Goal: Task Accomplishment & Management: Manage account settings

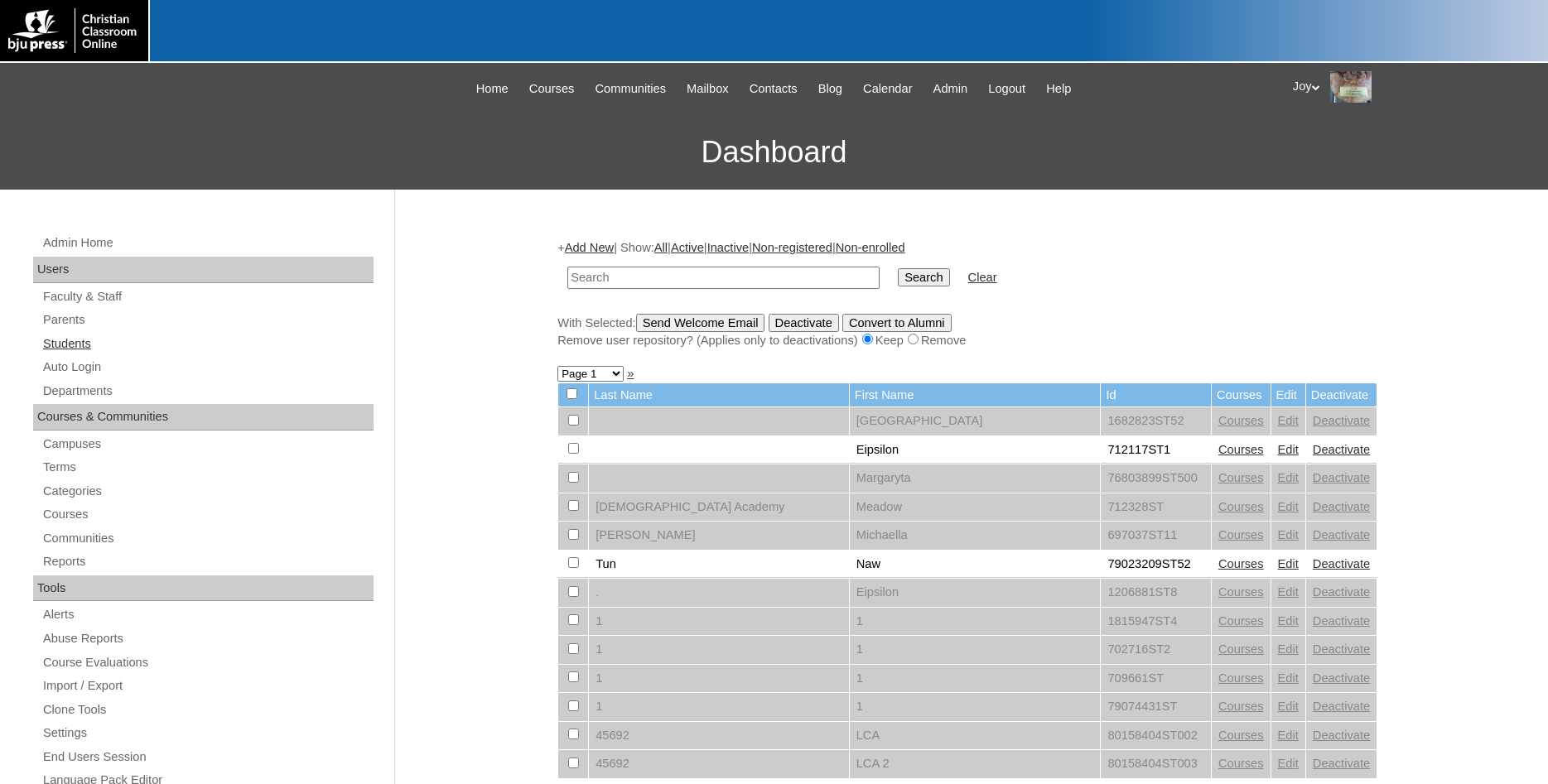
click at [88, 346] on link "Students" at bounding box center [208, 344] width 332 height 20
click at [621, 270] on input "text" at bounding box center [723, 278] width 312 height 22
type input "Jesus"
click at [898, 269] on input "Search" at bounding box center [923, 277] width 52 height 18
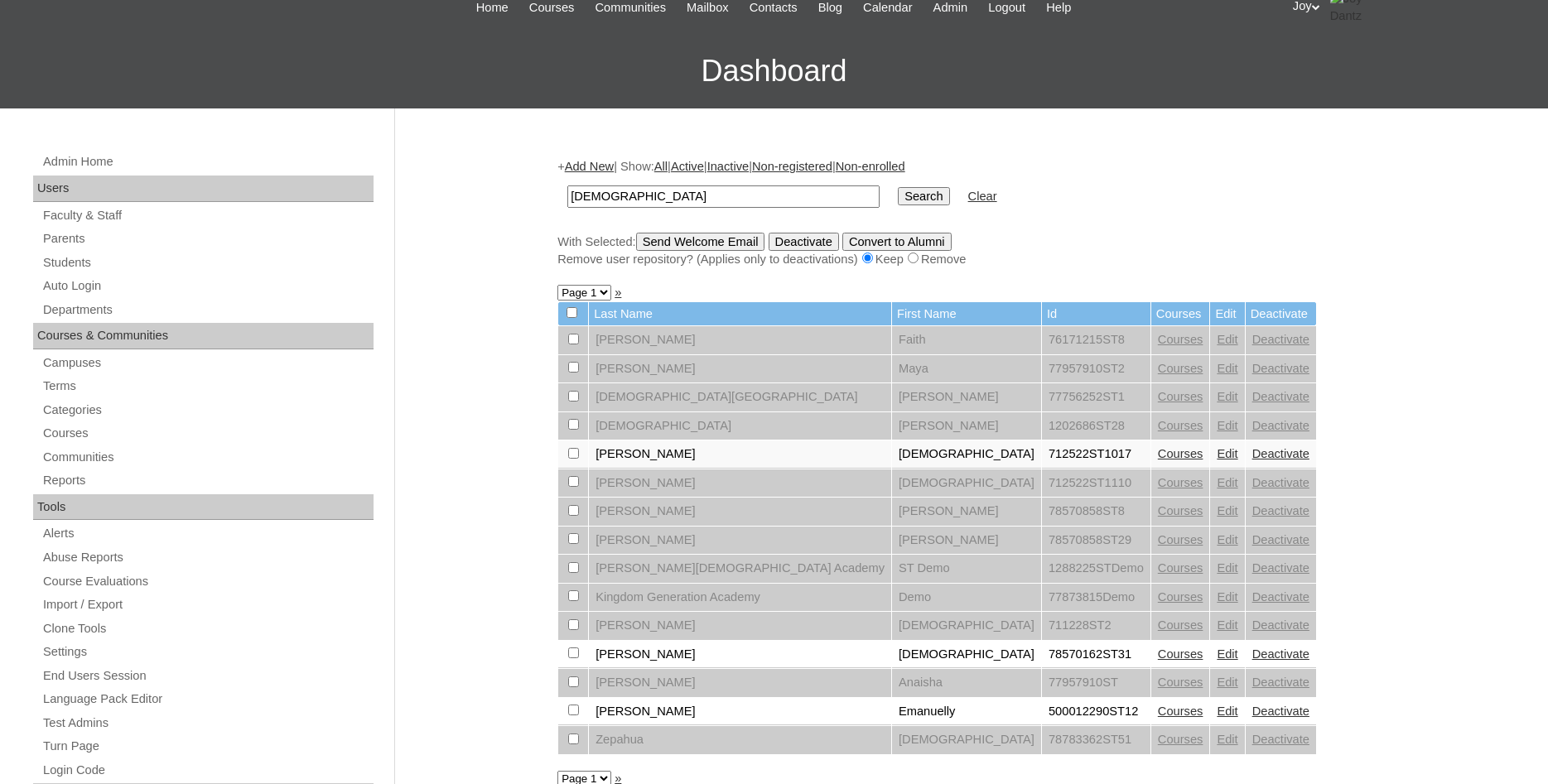
scroll to position [169, 0]
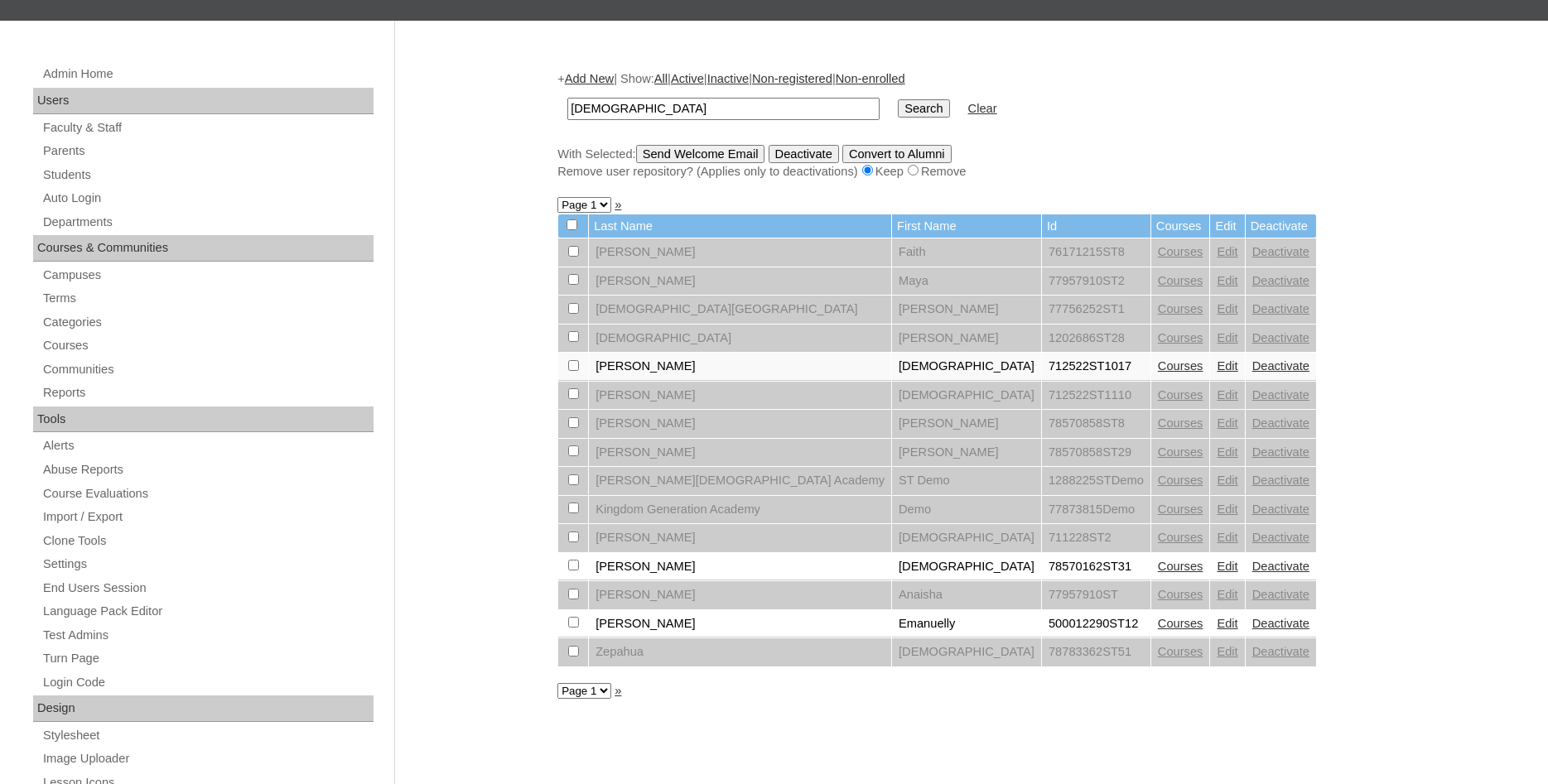
click at [1158, 573] on link "Courses" at bounding box center [1181, 567] width 46 height 14
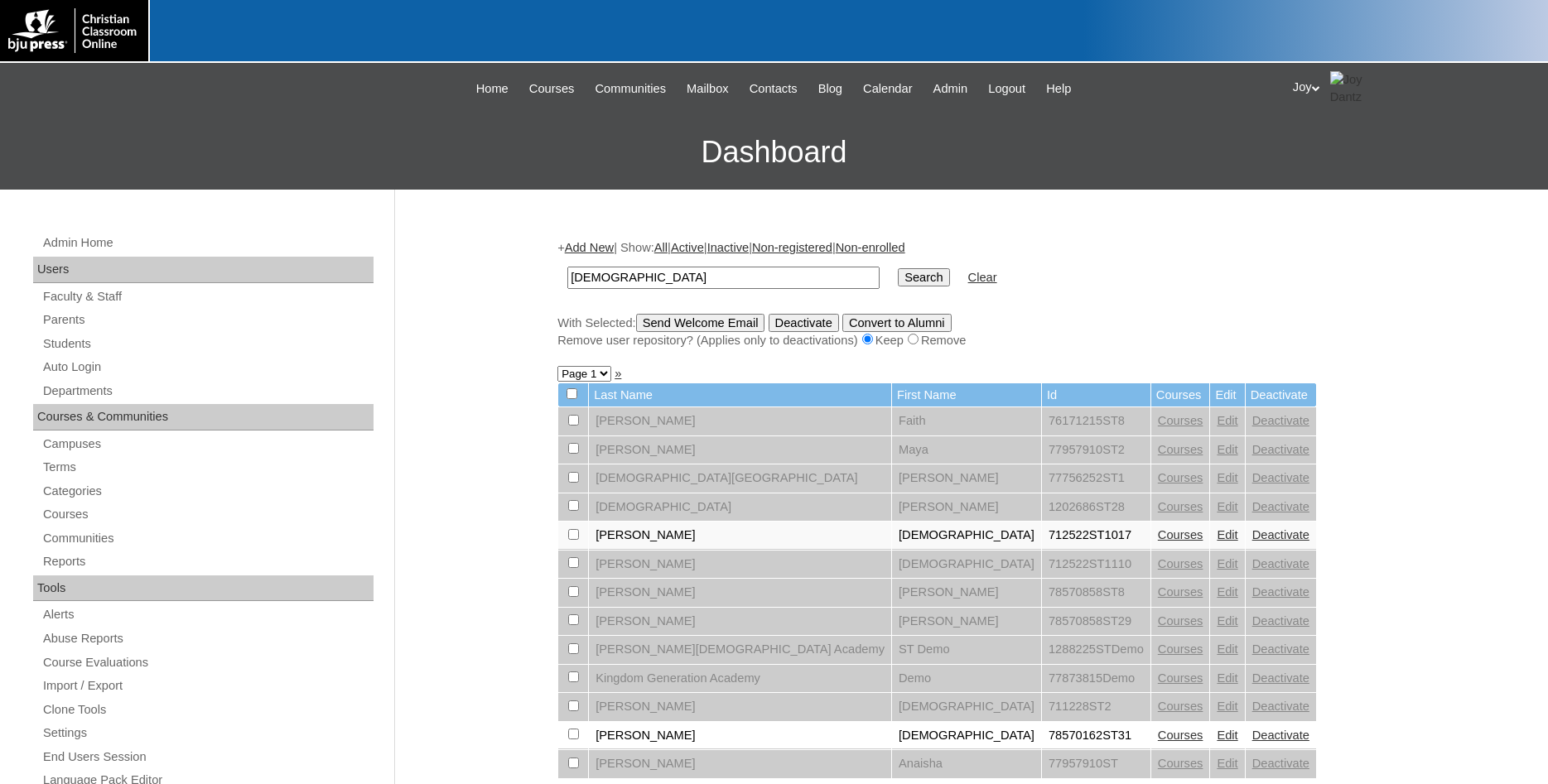
scroll to position [169, 0]
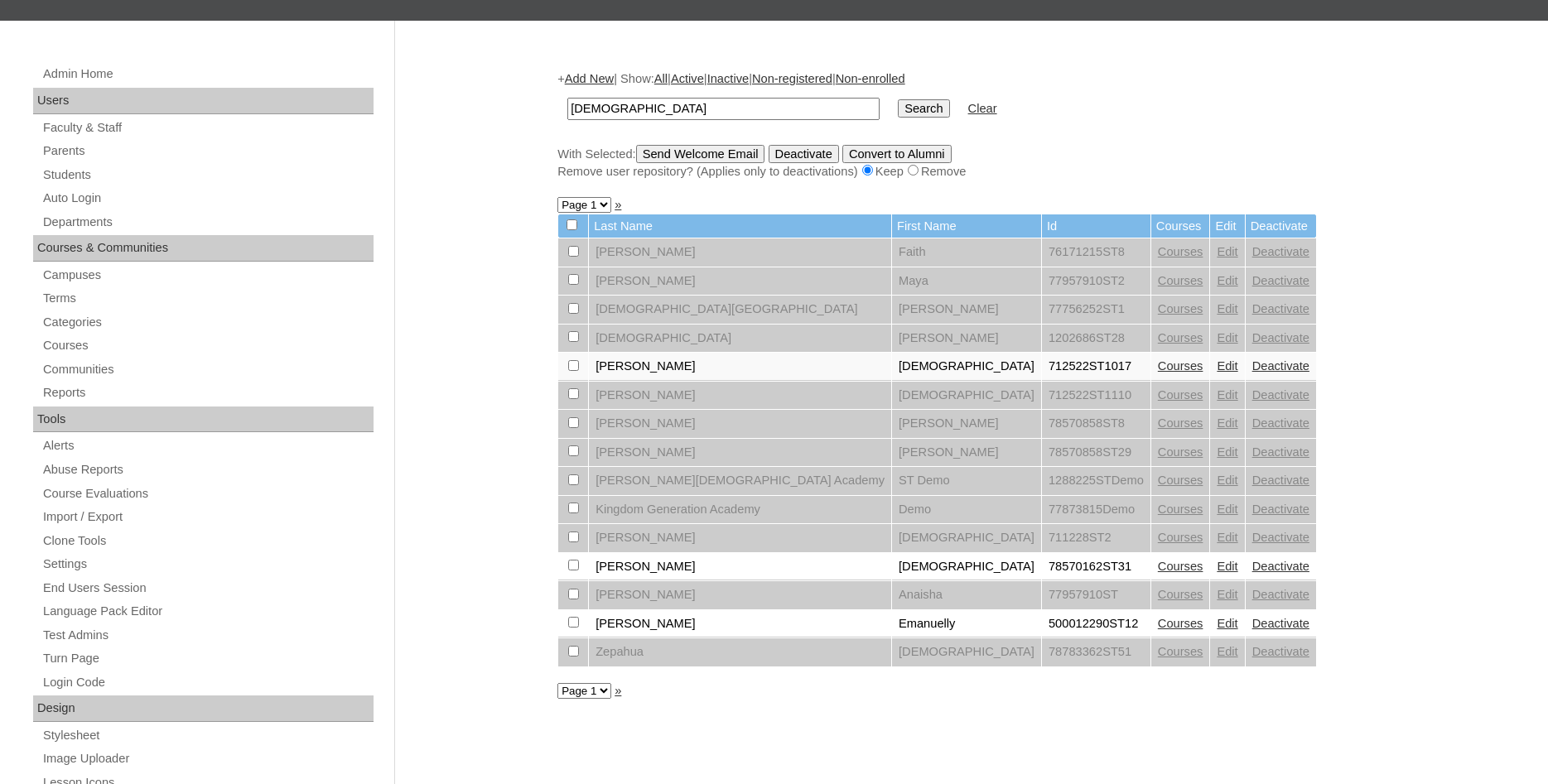
click at [1217, 573] on link "Edit" at bounding box center [1227, 567] width 20 height 14
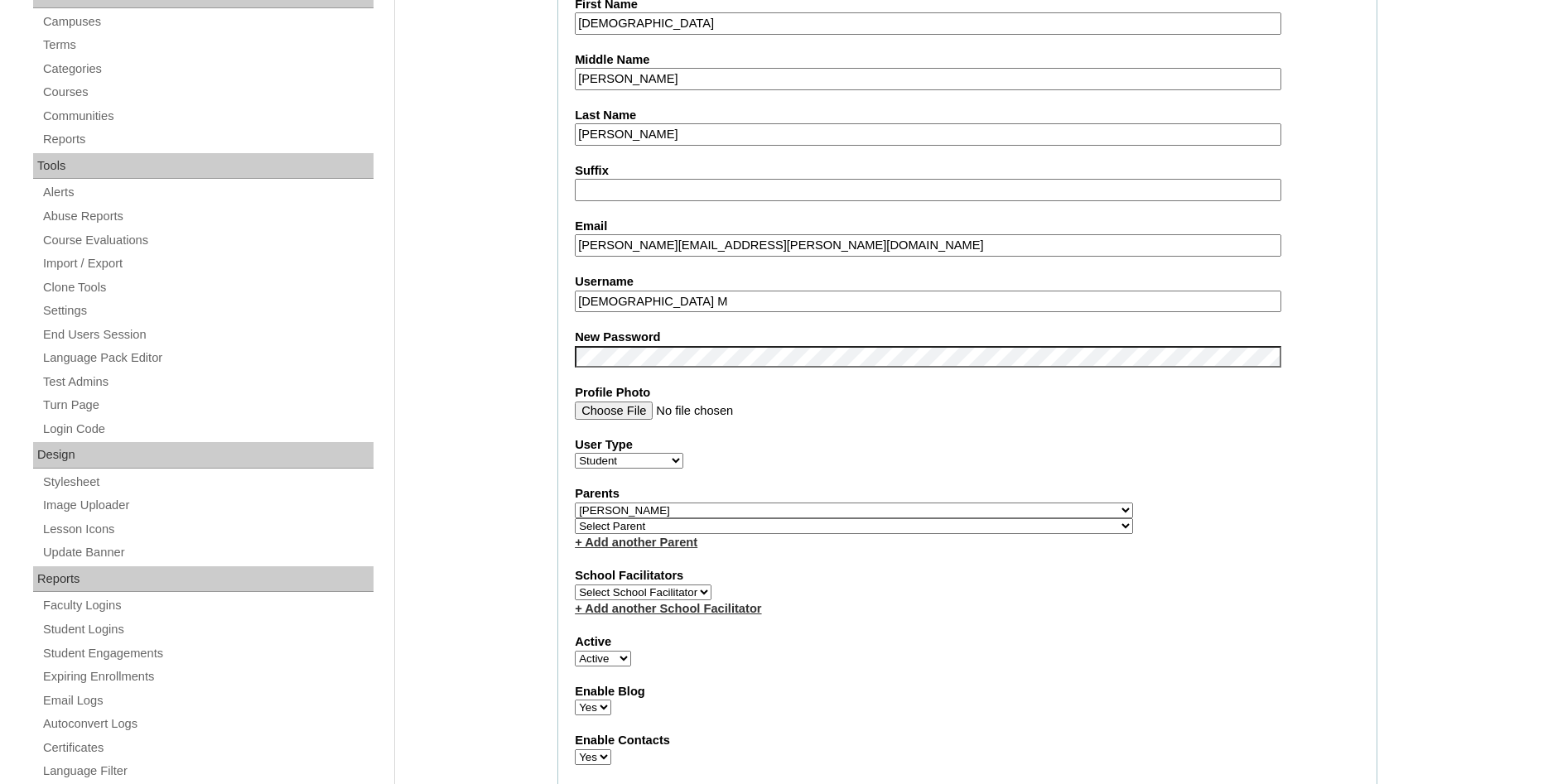
drag, startPoint x: 630, startPoint y: 305, endPoint x: 488, endPoint y: 290, distance: 142.8
click at [575, 291] on input "[DEMOGRAPHIC_DATA] M" at bounding box center [928, 302] width 707 height 22
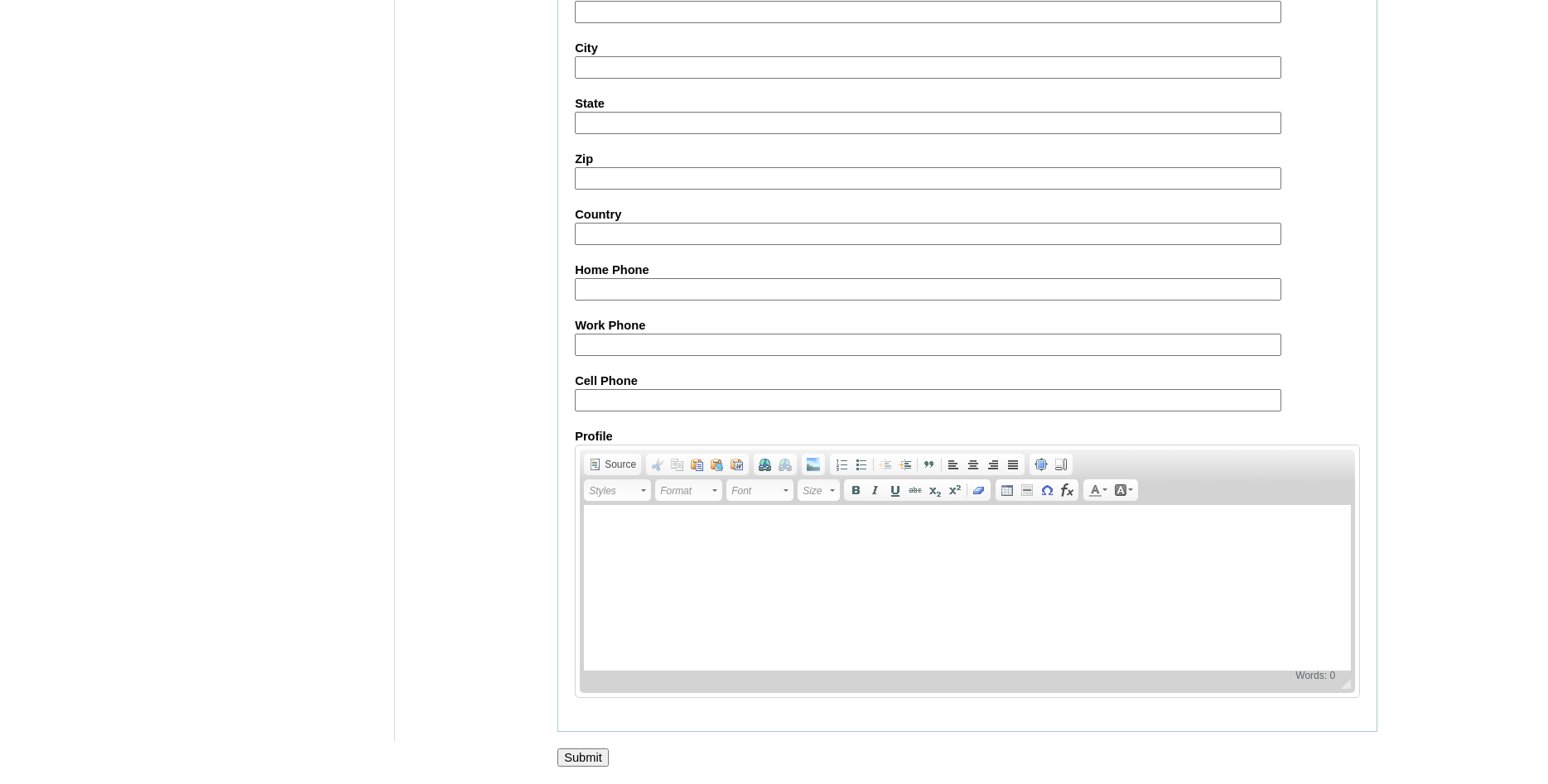
scroll to position [1768, 0]
click at [579, 765] on input "Submit" at bounding box center [583, 757] width 52 height 18
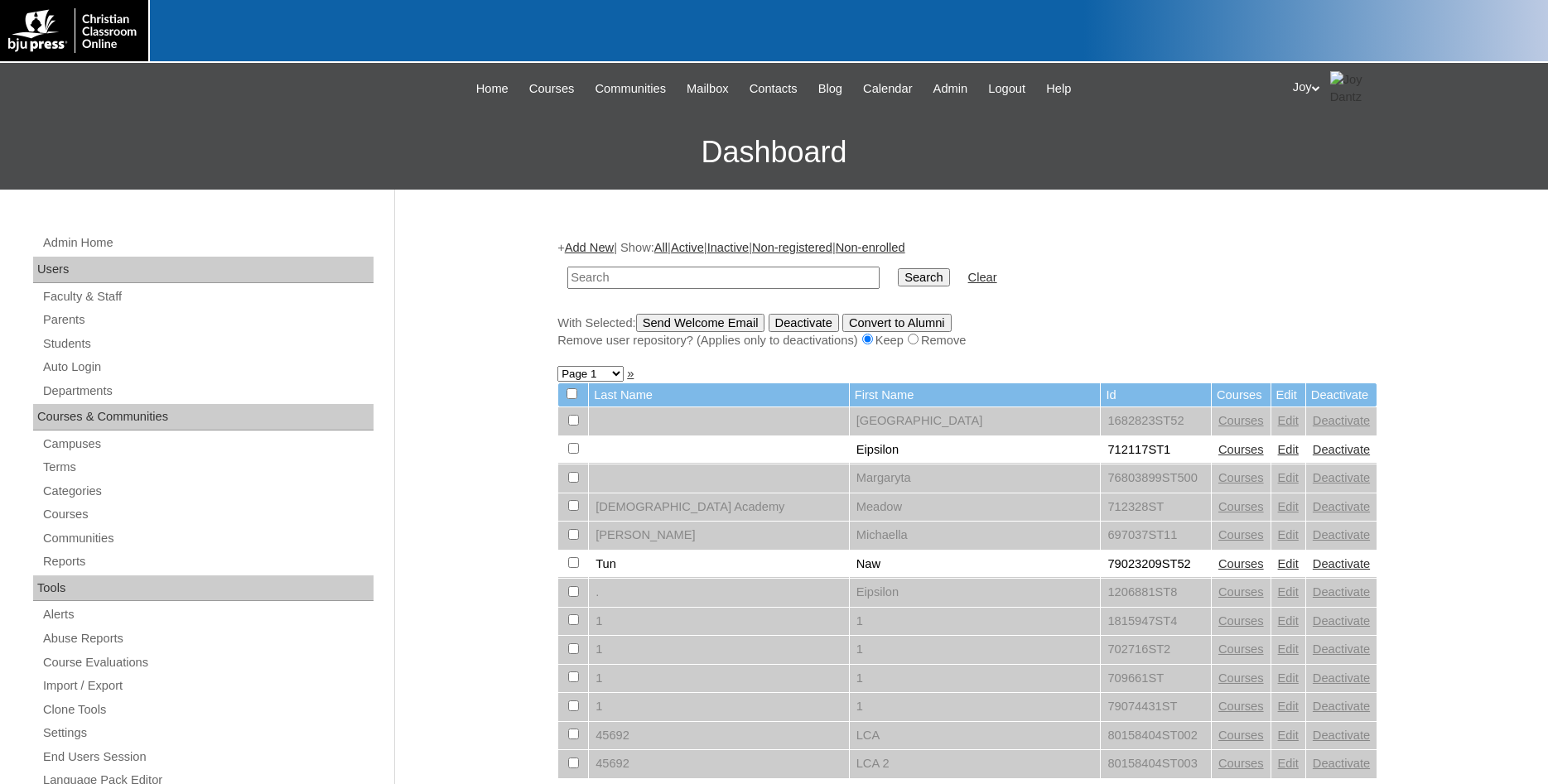
click at [1306, 80] on div "Joy My Profile My Settings Logout" at bounding box center [1412, 88] width 238 height 34
click at [1328, 156] on span "Logout" at bounding box center [1322, 155] width 33 height 13
